Goal: Transaction & Acquisition: Book appointment/travel/reservation

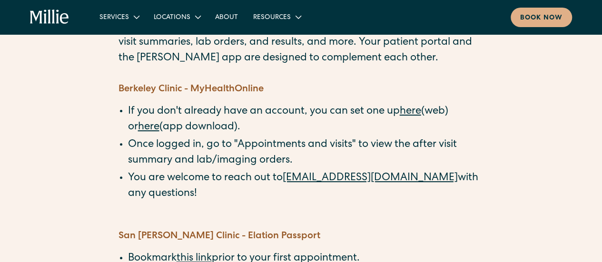
scroll to position [95, 0]
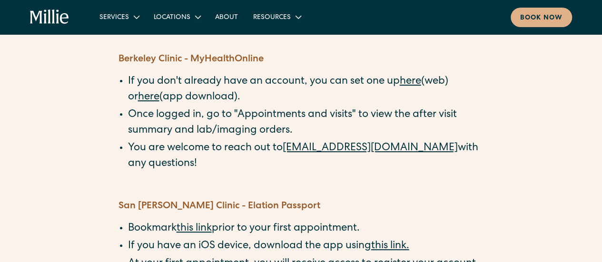
scroll to position [95, 0]
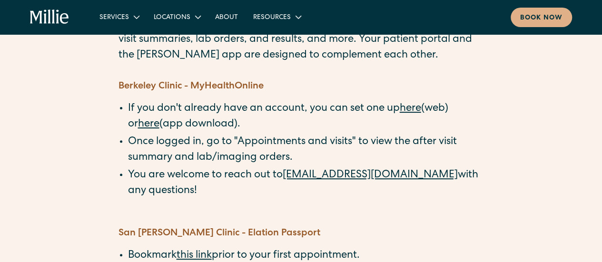
click at [411, 106] on link "here" at bounding box center [410, 109] width 21 height 10
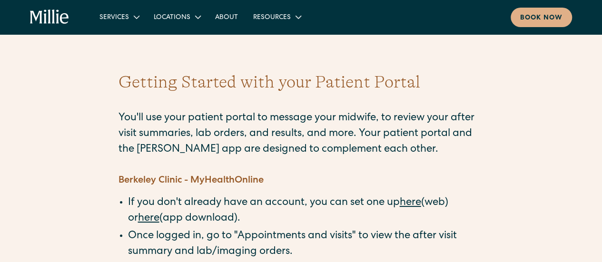
scroll to position [0, 0]
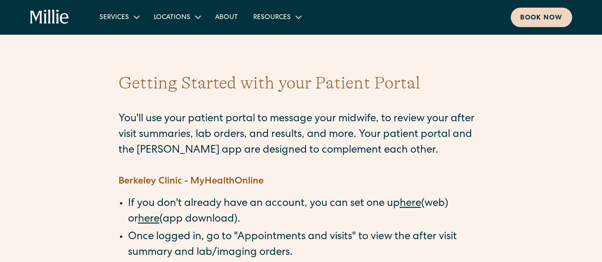
click at [527, 16] on div "Book now" at bounding box center [542, 18] width 42 height 10
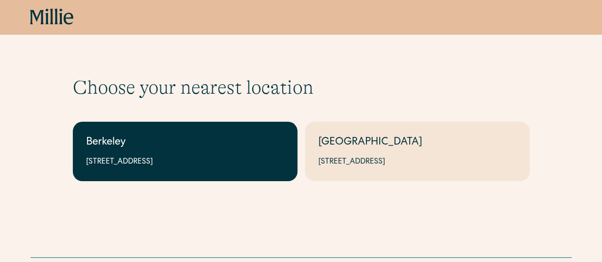
click at [231, 156] on link "Berkeley 2999 Regent St, Suite 524, Berkeley, CA 94705" at bounding box center [185, 152] width 225 height 60
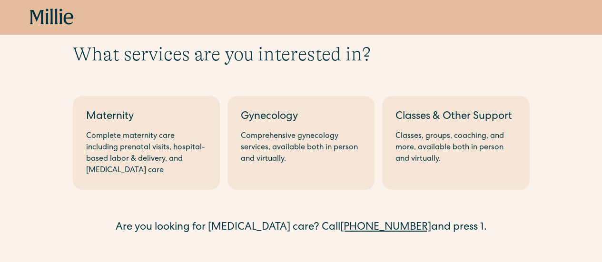
scroll to position [48, 0]
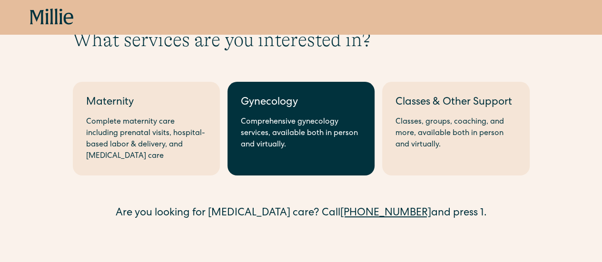
click at [243, 157] on link "Gynecology Comprehensive gynecology services, available both in person and virt…" at bounding box center [301, 129] width 147 height 94
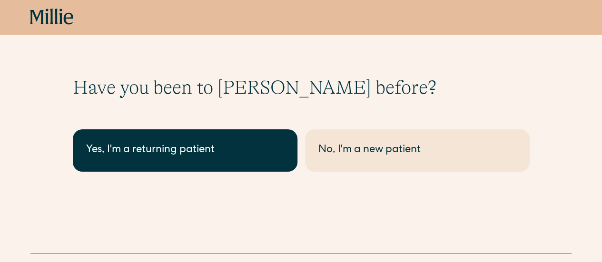
click at [244, 156] on div "Yes, I'm a returning patient" at bounding box center [185, 151] width 198 height 16
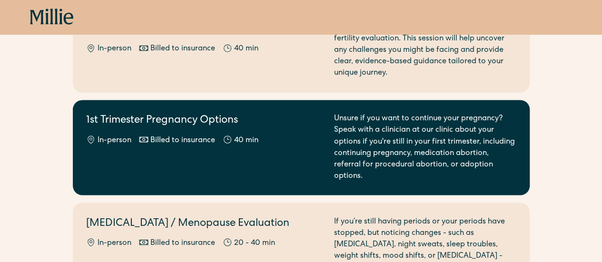
scroll to position [667, 0]
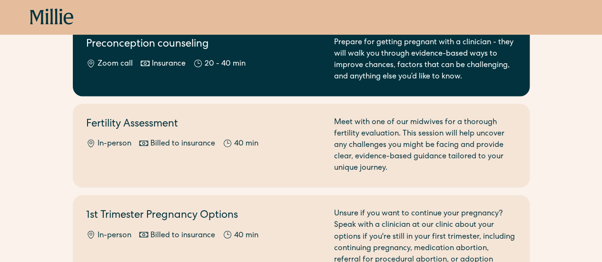
click at [218, 74] on link "Preconception counseling Zoom call Insurance 20 - 40 min Prepare for getting pr…" at bounding box center [301, 60] width 457 height 72
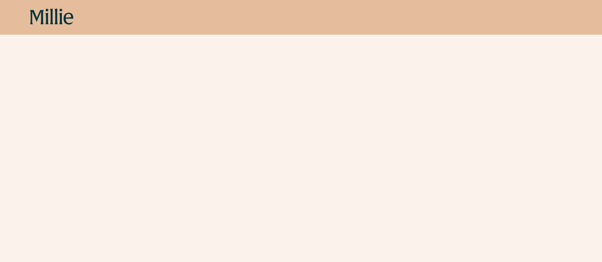
scroll to position [286, 0]
click at [35, 140] on div "Schedule your appointment Start here if you’re planning to get pregnant and wan…" at bounding box center [301, 56] width 602 height 532
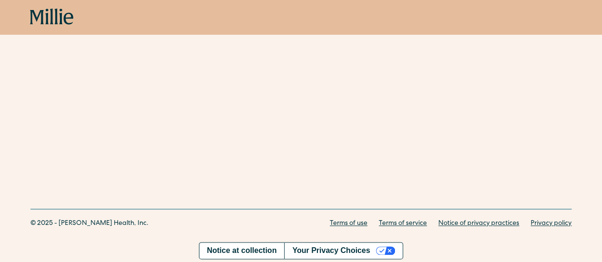
scroll to position [120, 0]
